Goal: Navigation & Orientation: Find specific page/section

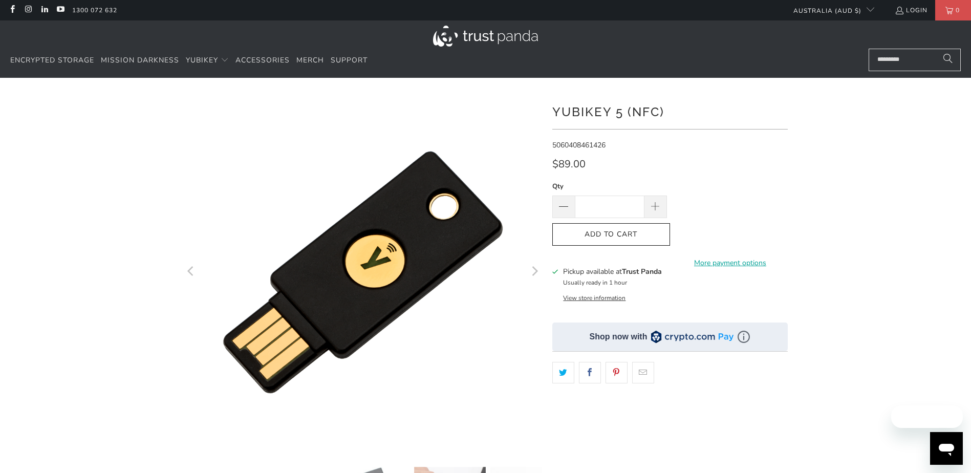
drag, startPoint x: 479, startPoint y: 35, endPoint x: 449, endPoint y: 137, distance: 106.6
click at [479, 35] on img at bounding box center [485, 36] width 105 height 21
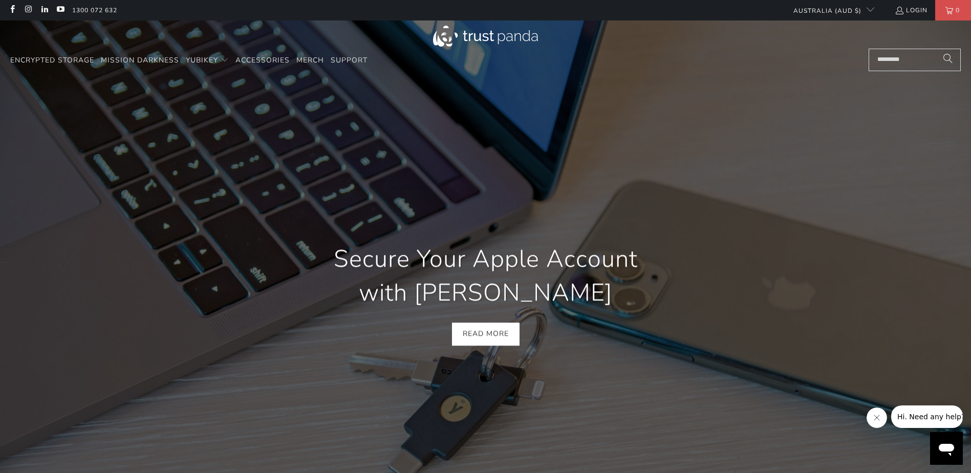
scroll to position [0, 391]
click at [18, 236] on icon "Previous" at bounding box center [23, 293] width 29 height 328
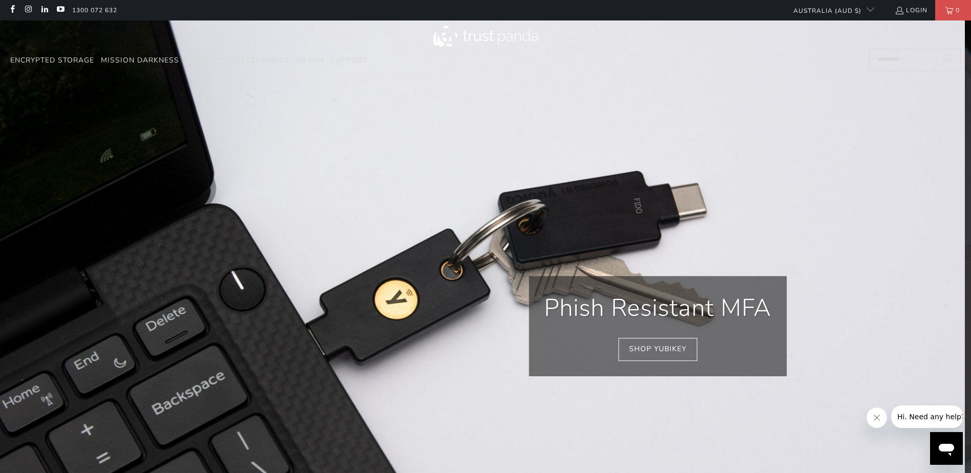
click at [18, 236] on icon "Previous" at bounding box center [23, 325] width 29 height 366
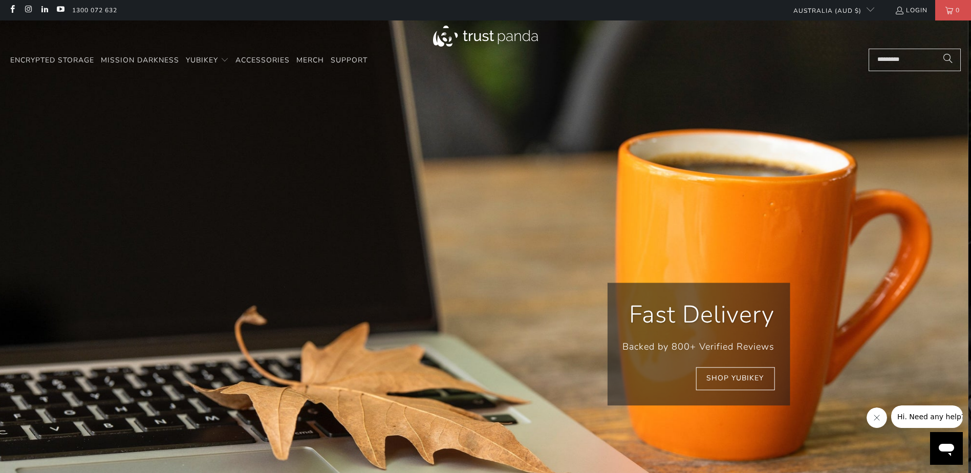
click at [18, 236] on icon "Previous" at bounding box center [23, 343] width 29 height 388
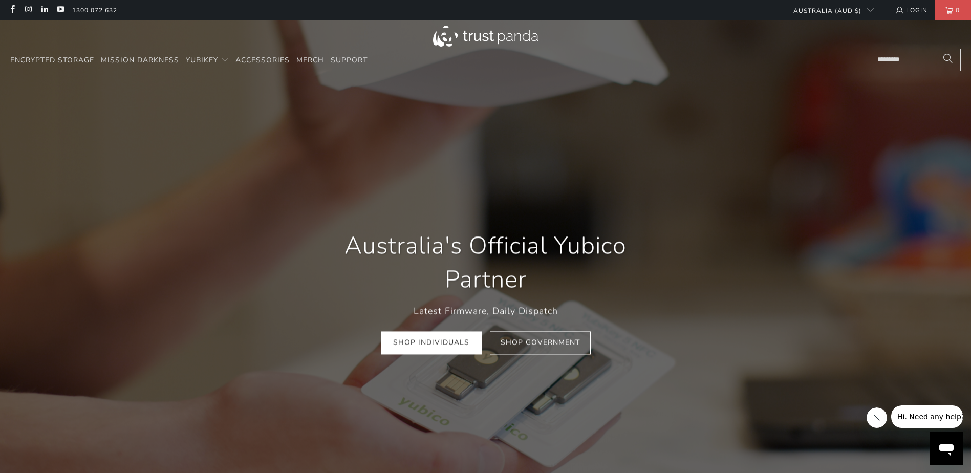
scroll to position [0, 1172]
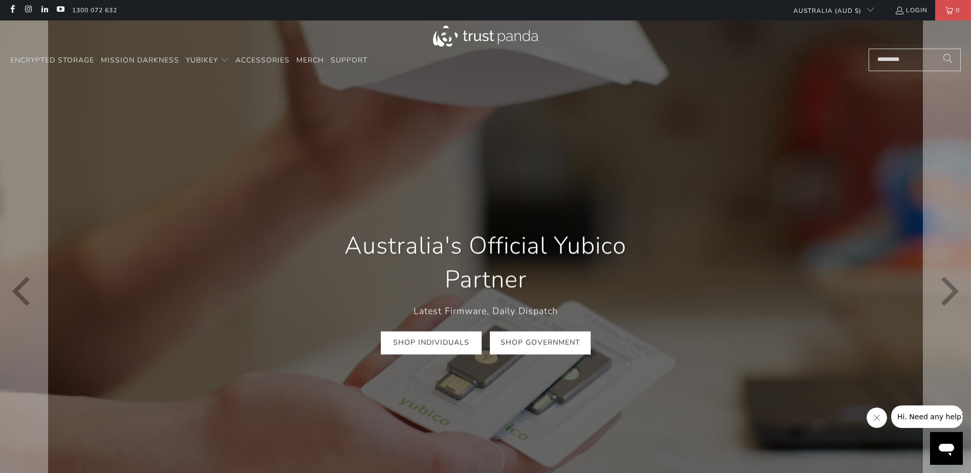
click at [551, 337] on link "Shop Government" at bounding box center [540, 343] width 101 height 23
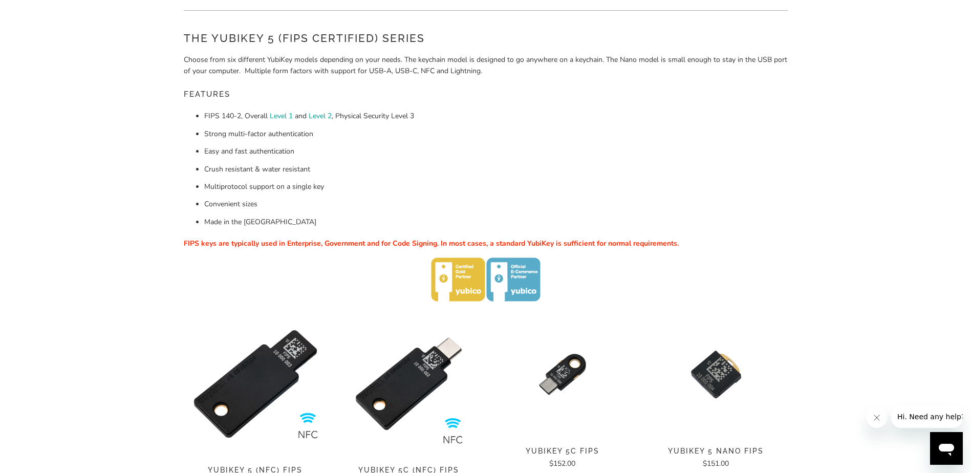
scroll to position [205, 0]
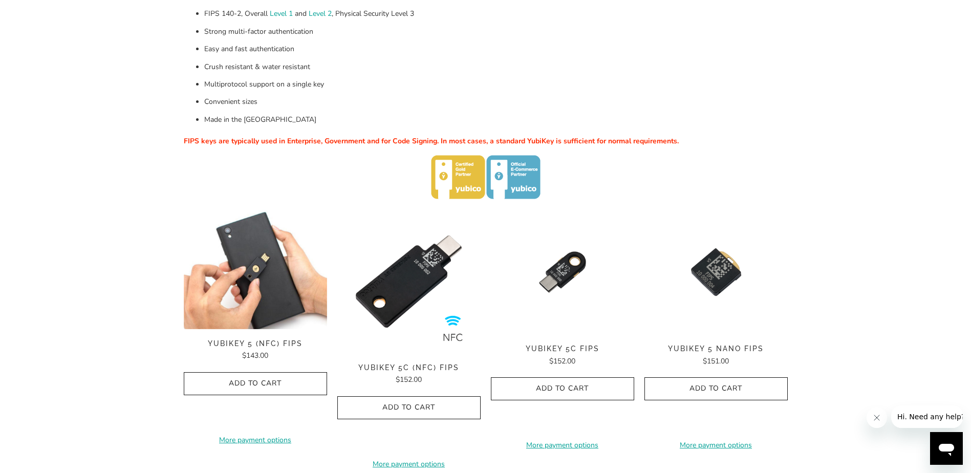
click at [241, 310] on img at bounding box center [255, 269] width 143 height 119
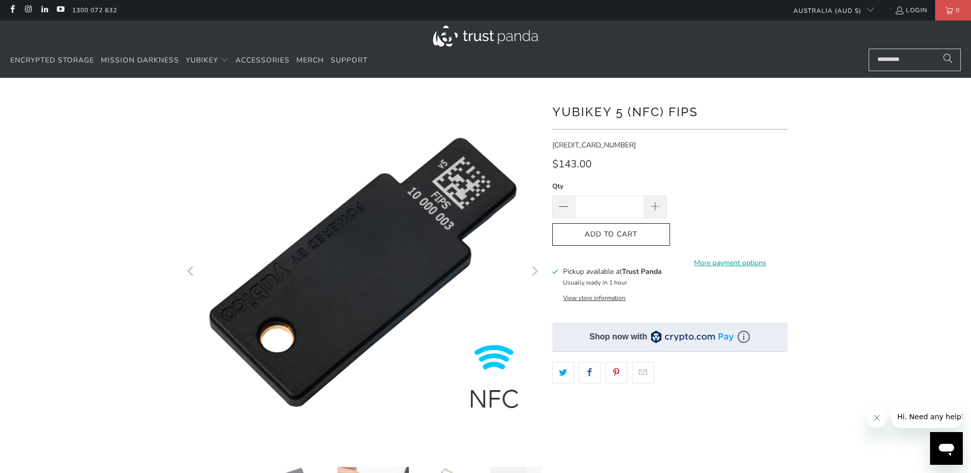
click at [468, 30] on img at bounding box center [485, 36] width 105 height 21
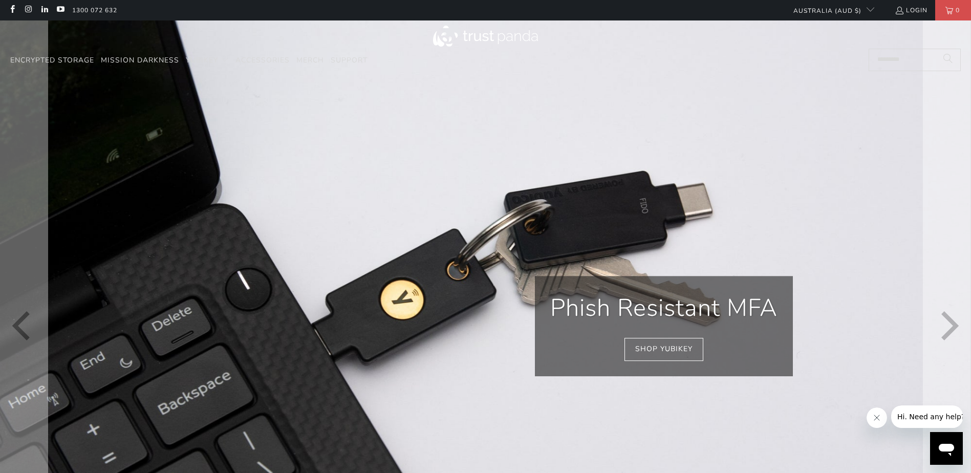
scroll to position [0, 1954]
